Goal: Information Seeking & Learning: Learn about a topic

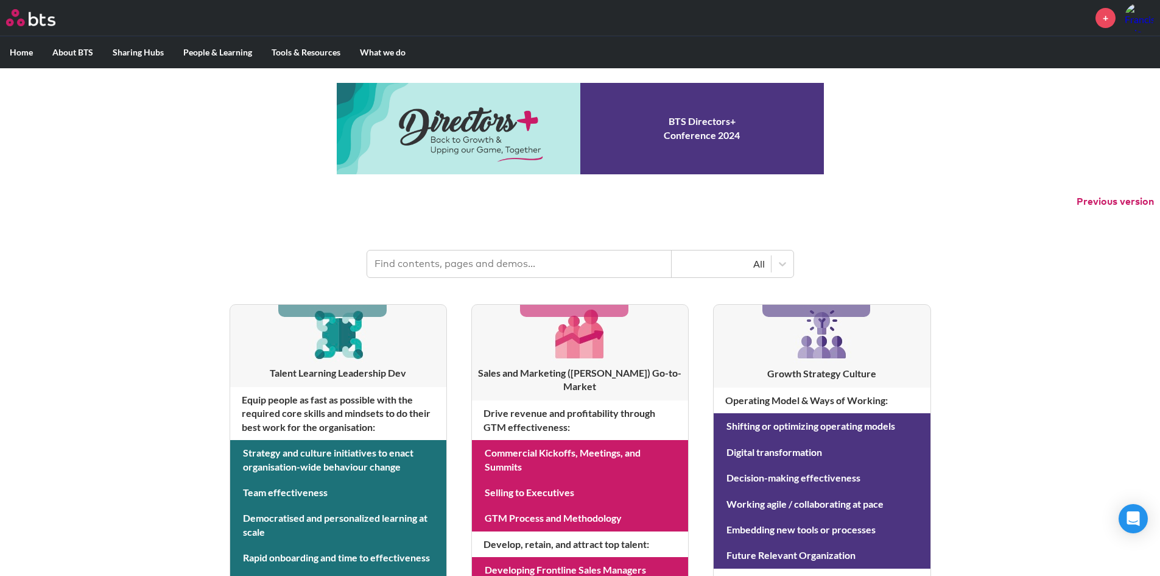
click at [522, 256] on input "text" at bounding box center [519, 263] width 305 height 27
type input "multipliers"
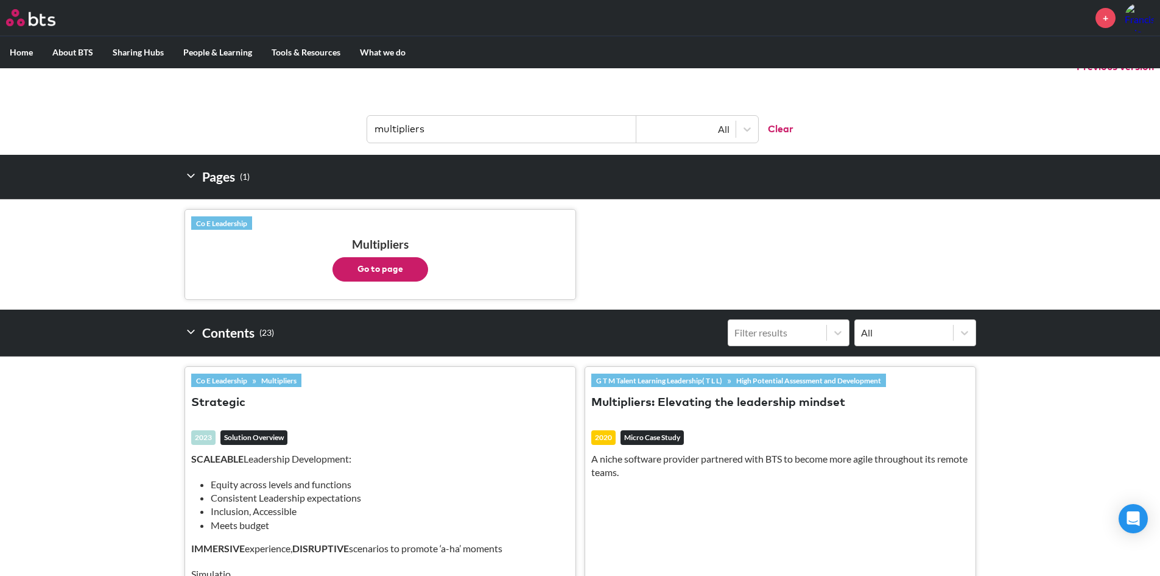
scroll to position [61, 0]
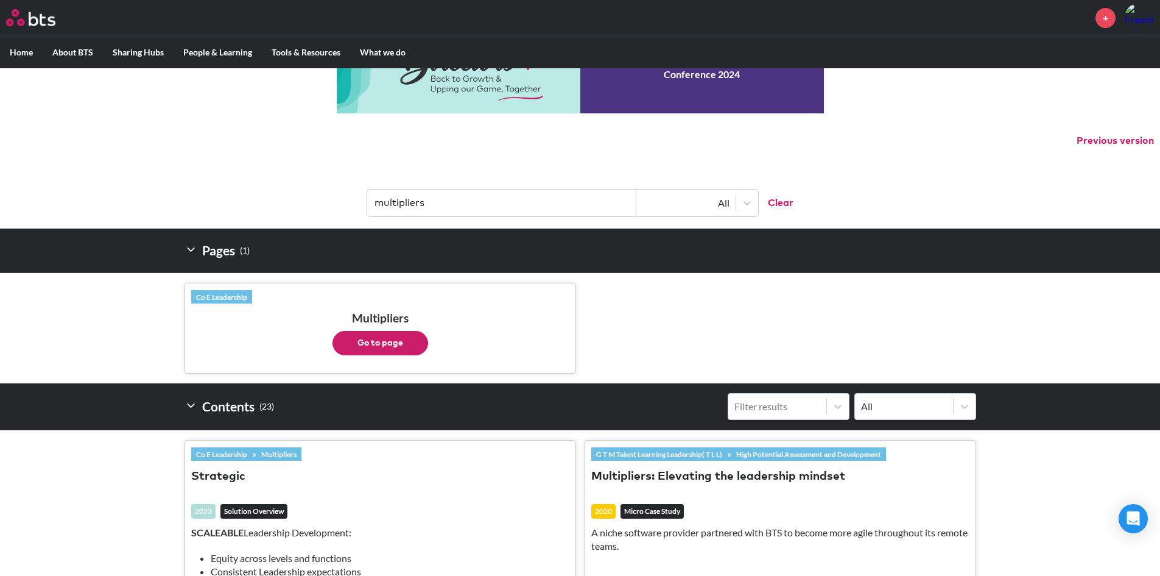
click at [409, 338] on button "Go to page" at bounding box center [381, 343] width 96 height 24
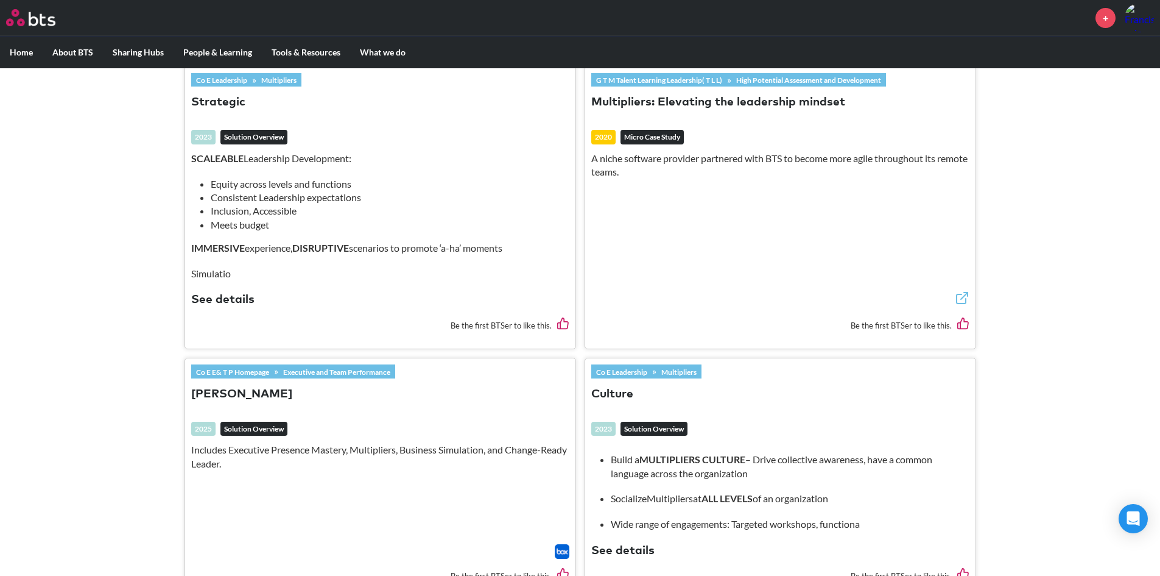
scroll to position [244, 0]
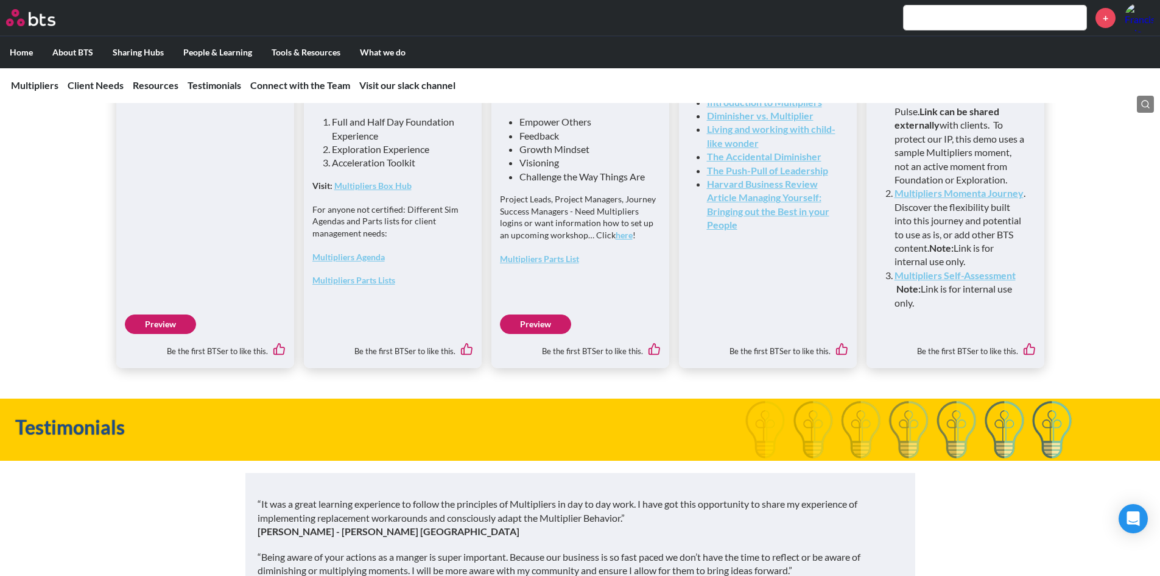
scroll to position [3160, 0]
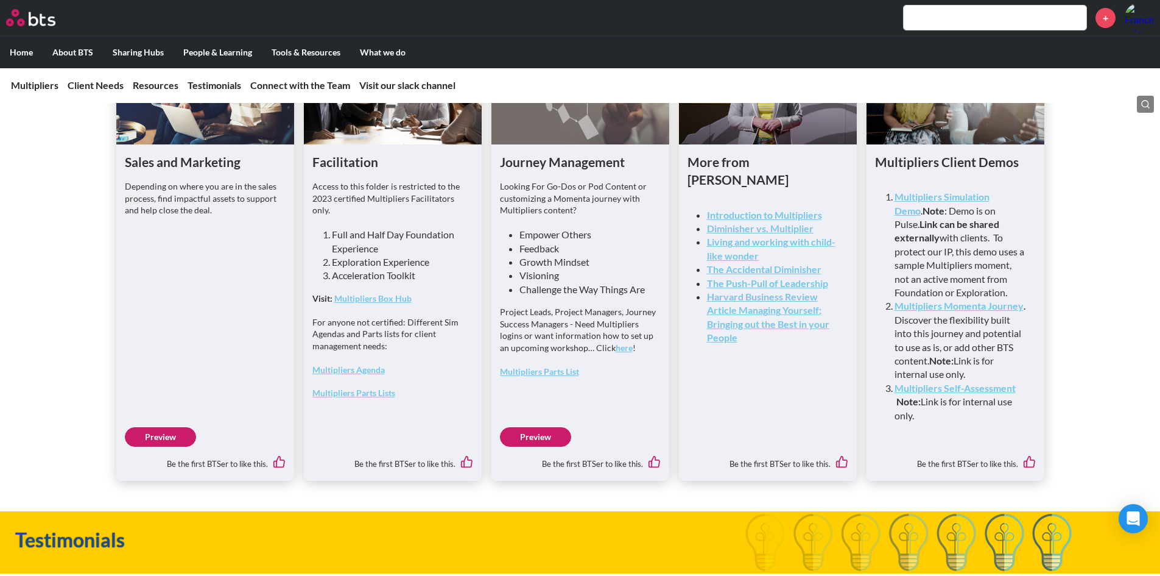
click at [563, 376] on link "Multipliers Parts List" at bounding box center [539, 371] width 79 height 10
click at [378, 303] on strong "Multipliers Box Hub" at bounding box center [372, 298] width 77 height 10
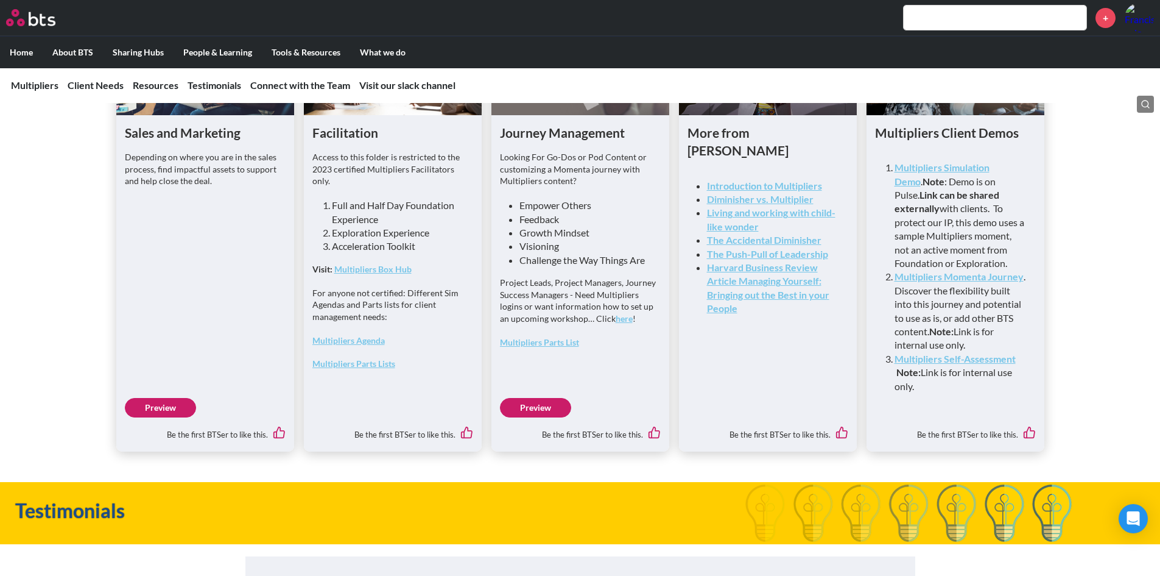
scroll to position [3099, 0]
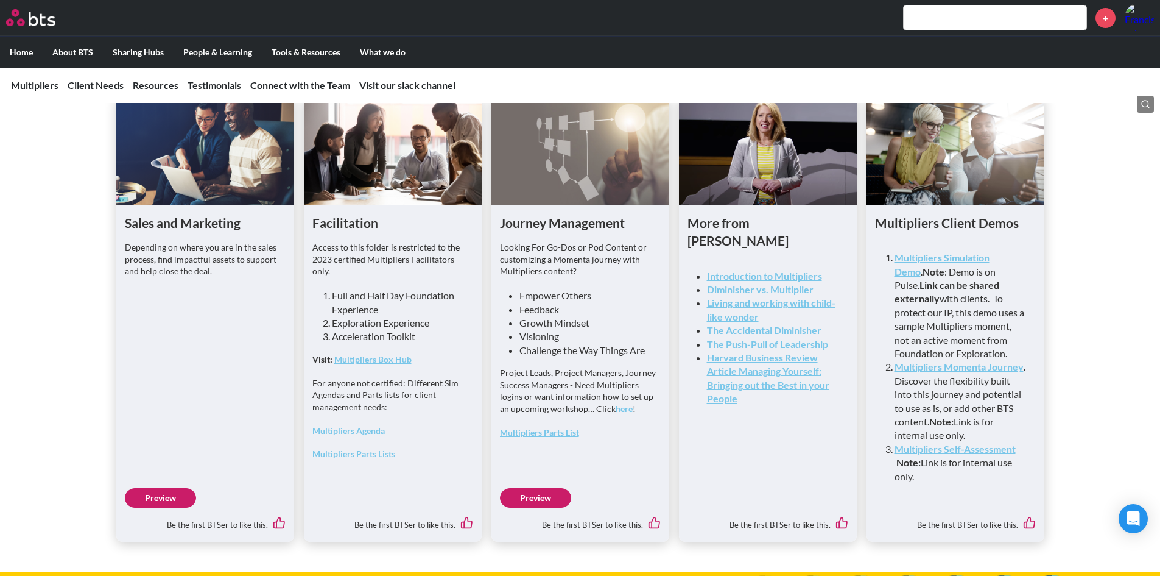
click at [770, 281] on link "Introduction to Multipliers" at bounding box center [764, 276] width 115 height 12
click at [746, 281] on link "Introduction to Multipliers" at bounding box center [764, 276] width 115 height 12
click at [751, 281] on link "Introduction to Multipliers" at bounding box center [764, 276] width 115 height 12
click at [386, 364] on strong "Multipliers Box Hub" at bounding box center [372, 359] width 77 height 10
